Goal: Task Accomplishment & Management: Complete application form

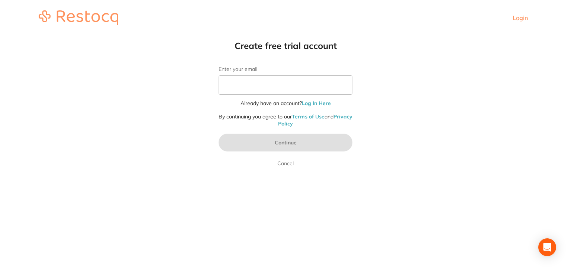
click at [325, 73] on form "Enter your email Already have an account? Log In Here By continuing you agree t…" at bounding box center [285, 117] width 134 height 102
click at [312, 89] on input "Enter your email" at bounding box center [285, 84] width 134 height 19
click at [282, 162] on link "Cancel" at bounding box center [285, 163] width 19 height 9
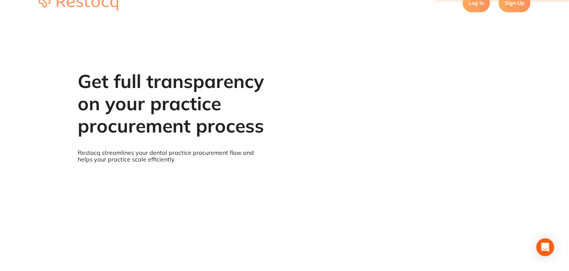
scroll to position [36, 0]
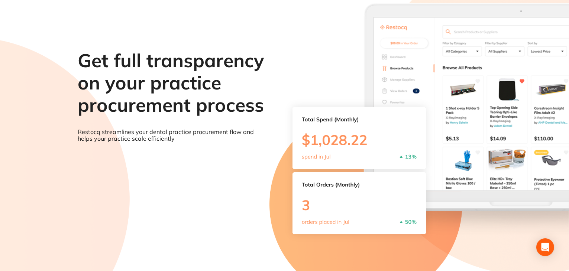
click at [302, 64] on section "Get full transparency on your practice procurement process Restocq streamlines …" at bounding box center [284, 135] width 569 height 271
click at [401, 157] on section "Get full transparency on your practice procurement process Restocq streamlines …" at bounding box center [284, 135] width 569 height 271
click at [329, 106] on section "Get full transparency on your practice procurement process Restocq streamlines …" at bounding box center [284, 135] width 569 height 271
click at [179, 21] on section "Get full transparency on your practice procurement process Restocq streamlines …" at bounding box center [284, 135] width 569 height 271
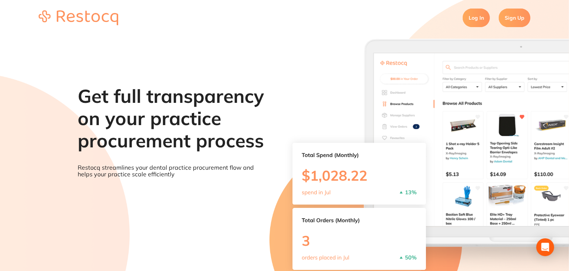
click at [399, 193] on section "Get full transparency on your practice procurement process Restocq streamlines …" at bounding box center [284, 171] width 569 height 271
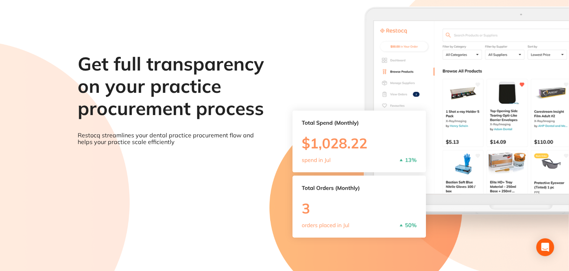
scroll to position [36, 0]
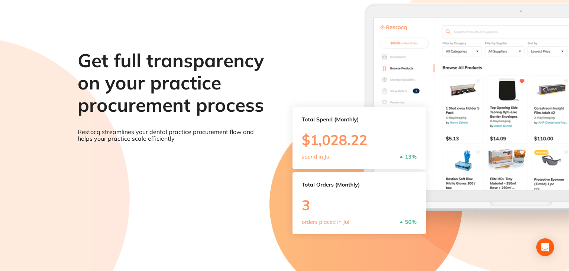
drag, startPoint x: 400, startPoint y: 222, endPoint x: 409, endPoint y: 222, distance: 8.9
click at [409, 222] on section "Get full transparency on your practice procurement process Restocq streamlines …" at bounding box center [284, 135] width 569 height 271
click at [328, 130] on section "Get full transparency on your practice procurement process Restocq streamlines …" at bounding box center [284, 135] width 569 height 271
click at [393, 171] on section "Get full transparency on your practice procurement process Restocq streamlines …" at bounding box center [284, 135] width 569 height 271
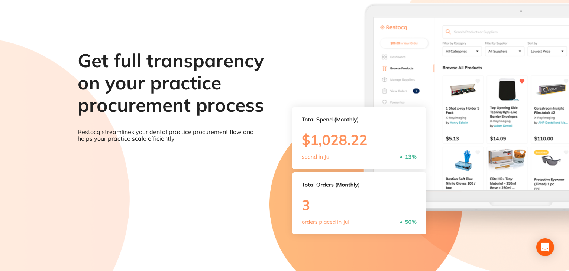
drag, startPoint x: 393, startPoint y: 171, endPoint x: 363, endPoint y: 170, distance: 30.8
click at [363, 170] on section "Get full transparency on your practice procurement process Restocq streamlines …" at bounding box center [284, 135] width 569 height 271
click at [369, 172] on section "Get full transparency on your practice procurement process Restocq streamlines …" at bounding box center [284, 135] width 569 height 271
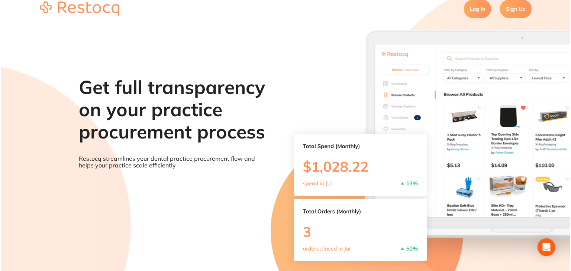
scroll to position [0, 0]
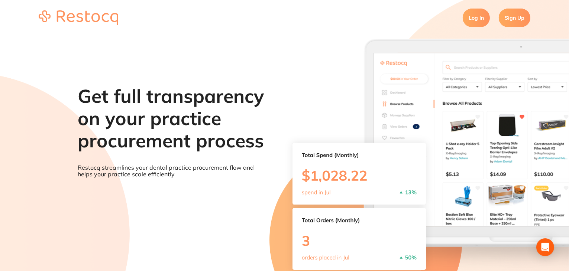
click at [483, 18] on link "Log In" at bounding box center [475, 18] width 27 height 19
